Goal: Task Accomplishment & Management: Complete application form

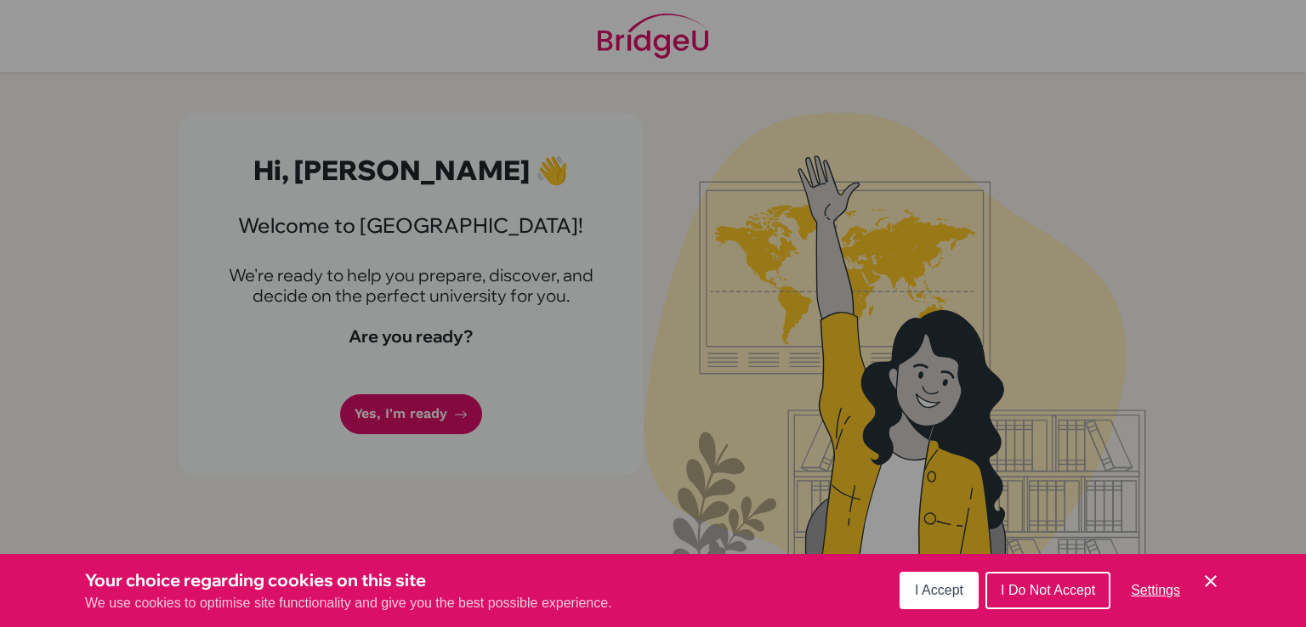
click at [481, 398] on div "Cookie Preferences" at bounding box center [653, 313] width 1306 height 627
click at [945, 596] on span "I Accept" at bounding box center [939, 590] width 48 height 14
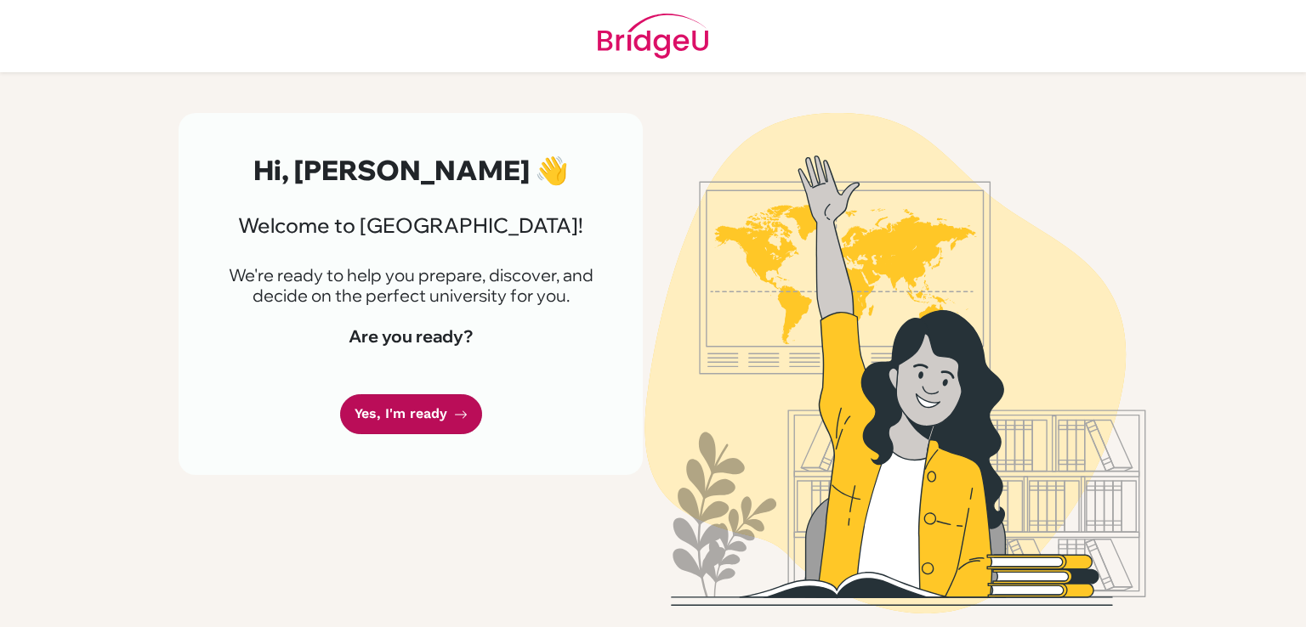
click at [398, 425] on link "Yes, I'm ready" at bounding box center [411, 414] width 142 height 40
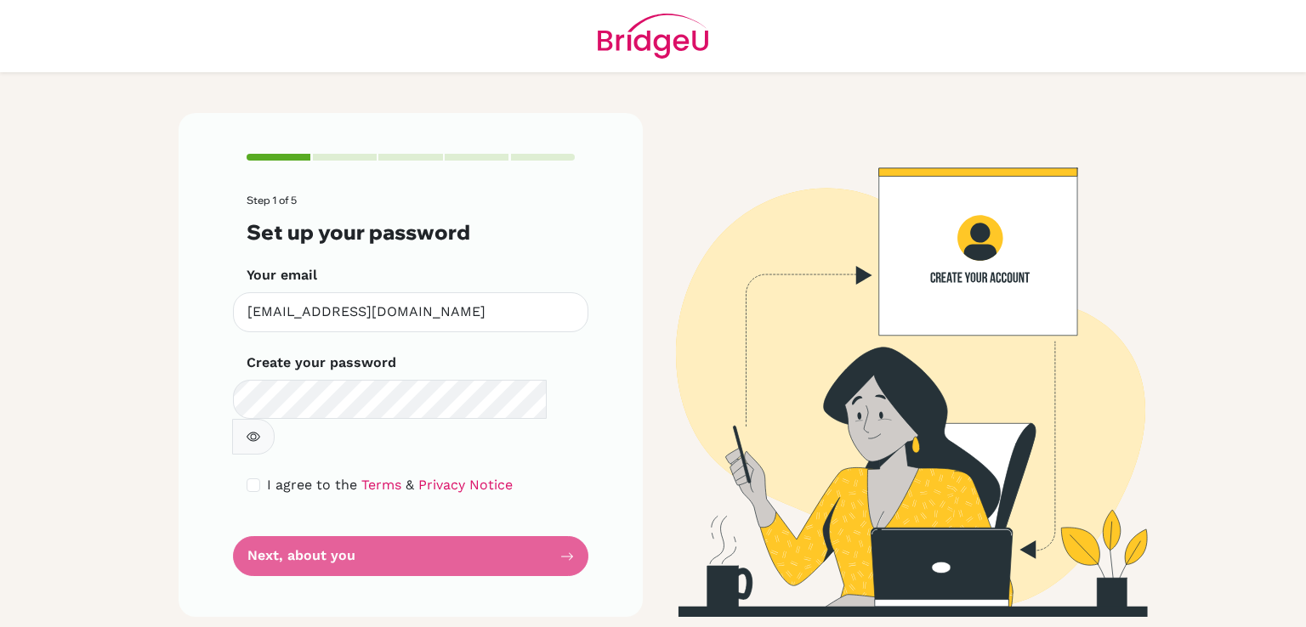
click at [666, 306] on img at bounding box center [895, 365] width 969 height 504
click at [275, 419] on button "button" at bounding box center [253, 437] width 42 height 36
click at [258, 479] on input "checkbox" at bounding box center [253, 486] width 14 height 14
checkbox input "true"
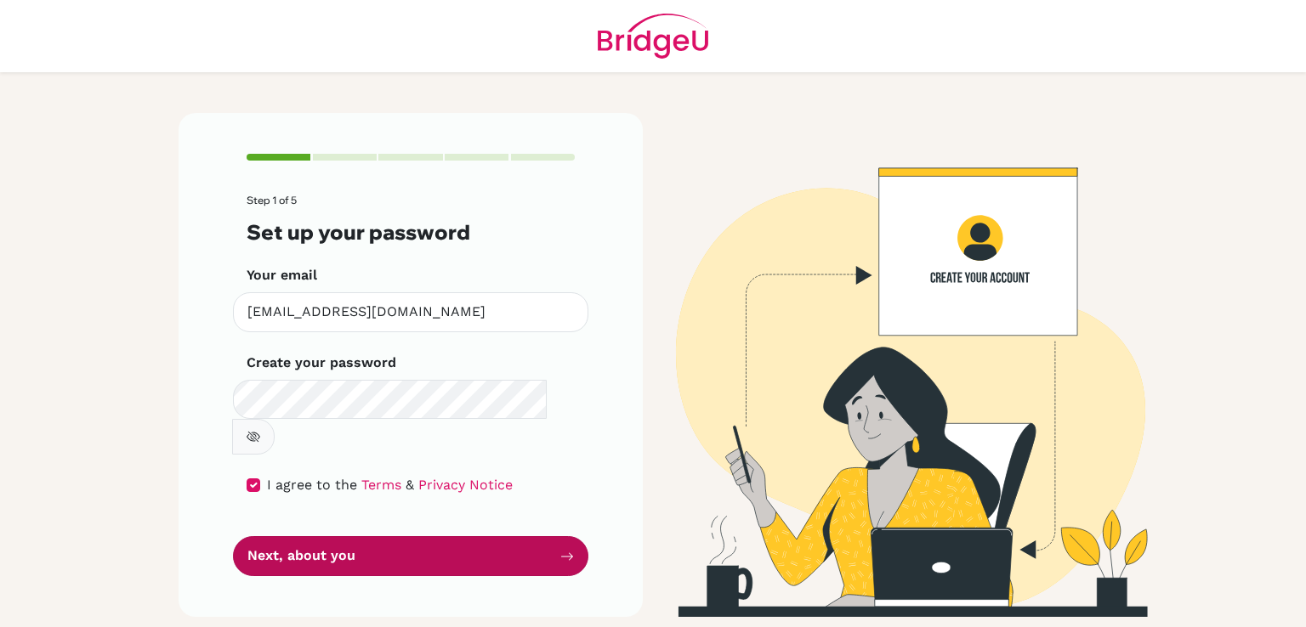
click at [297, 536] on button "Next, about you" at bounding box center [410, 556] width 355 height 40
